Goal: Navigation & Orientation: Find specific page/section

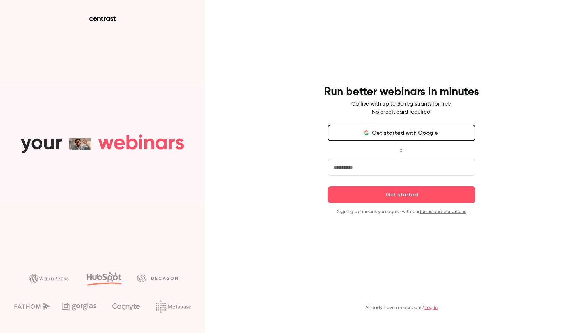
click at [436, 138] on button "Get started with Google" at bounding box center [402, 133] width 148 height 16
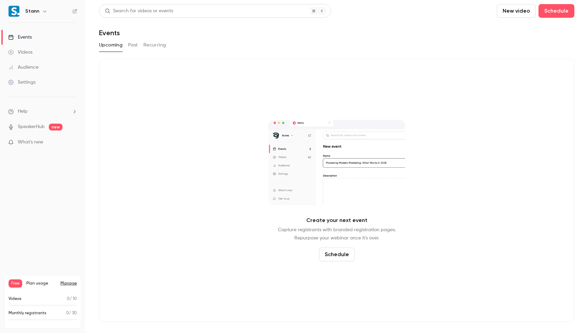
click at [129, 43] on button "Past" at bounding box center [133, 45] width 10 height 11
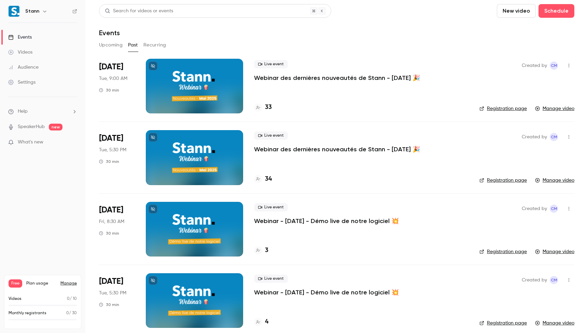
click at [114, 45] on button "Upcoming" at bounding box center [111, 45] width 24 height 11
